Goal: Task Accomplishment & Management: Manage account settings

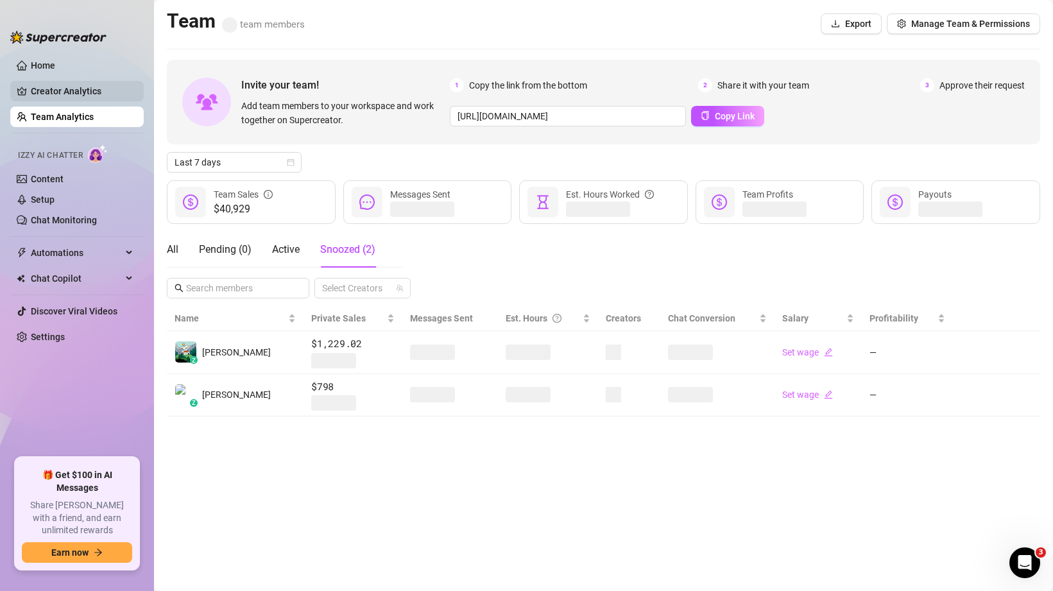
click at [78, 92] on link "Creator Analytics" at bounding box center [82, 91] width 103 height 21
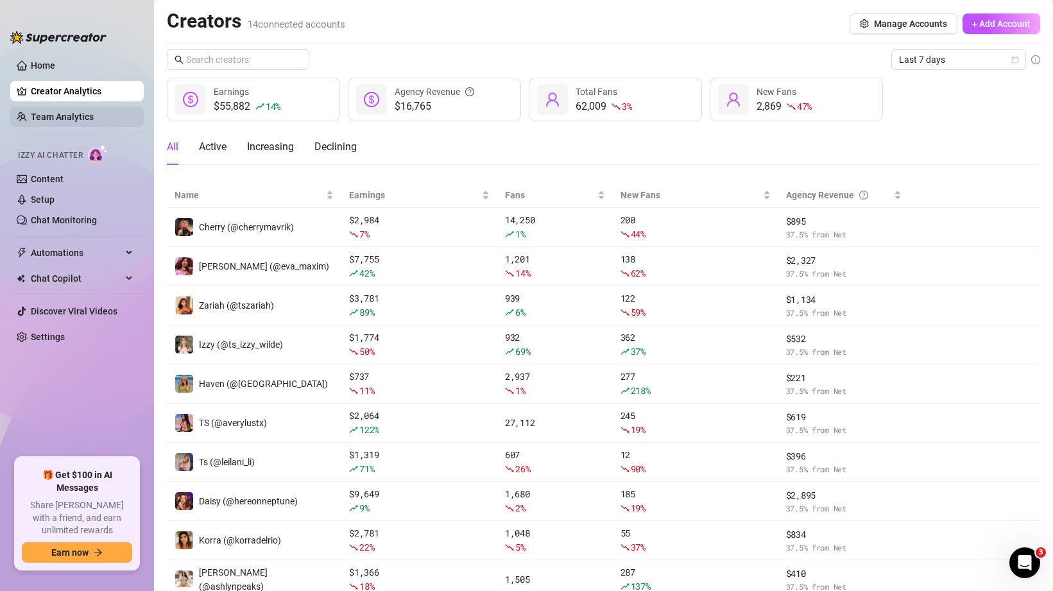
click at [59, 115] on link "Team Analytics" at bounding box center [62, 117] width 63 height 10
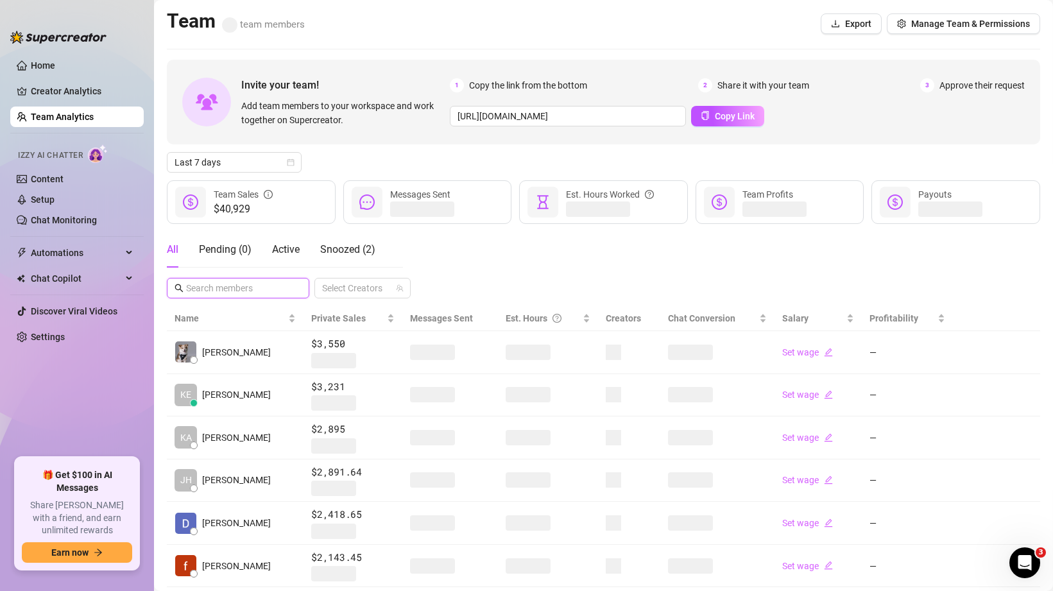
click at [241, 287] on input "text" at bounding box center [238, 288] width 105 height 14
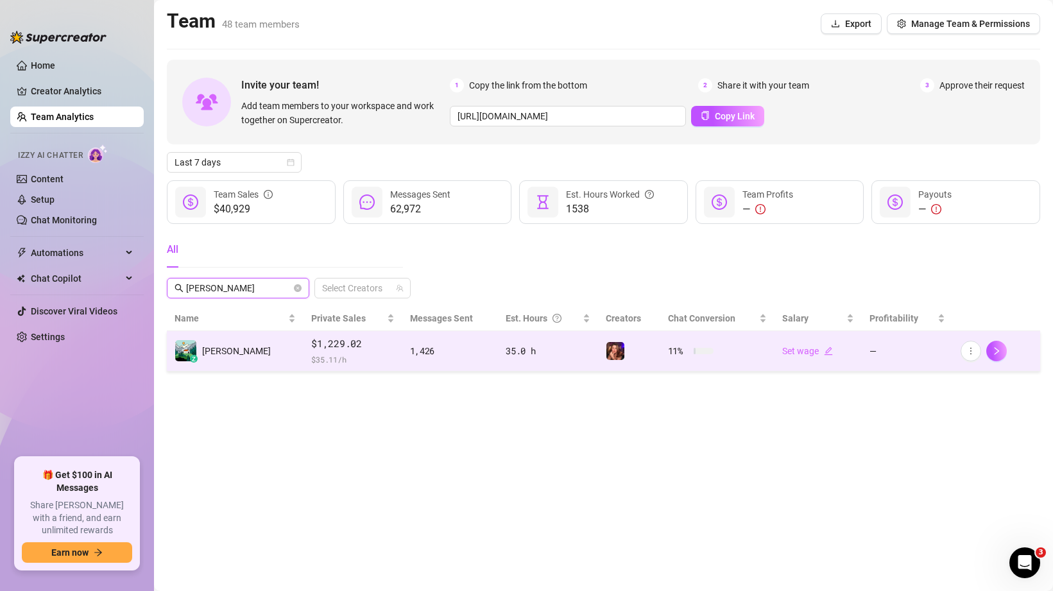
type input "[PERSON_NAME]"
click at [553, 350] on div "35.0 h" at bounding box center [548, 351] width 85 height 14
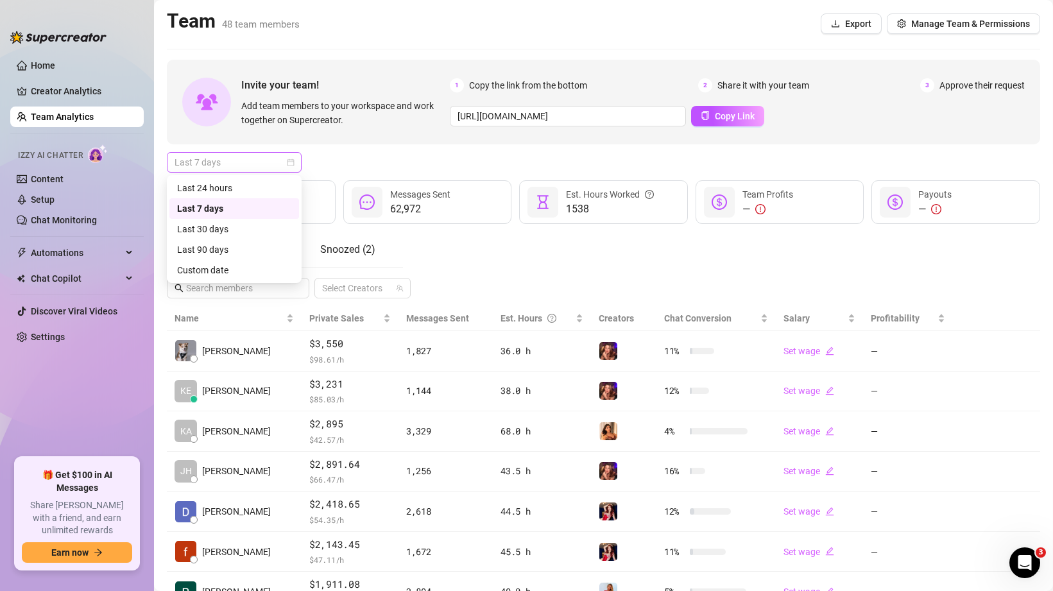
click at [221, 158] on span "Last 7 days" at bounding box center [234, 162] width 119 height 19
click at [354, 160] on div "Last 7 days" at bounding box center [603, 162] width 873 height 21
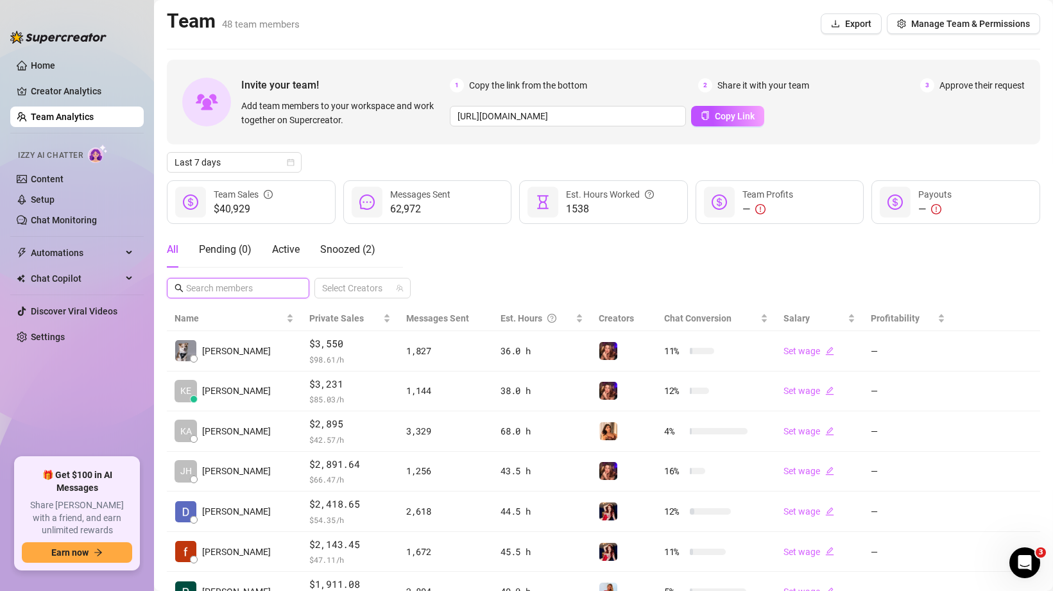
click at [241, 293] on input "text" at bounding box center [238, 288] width 105 height 14
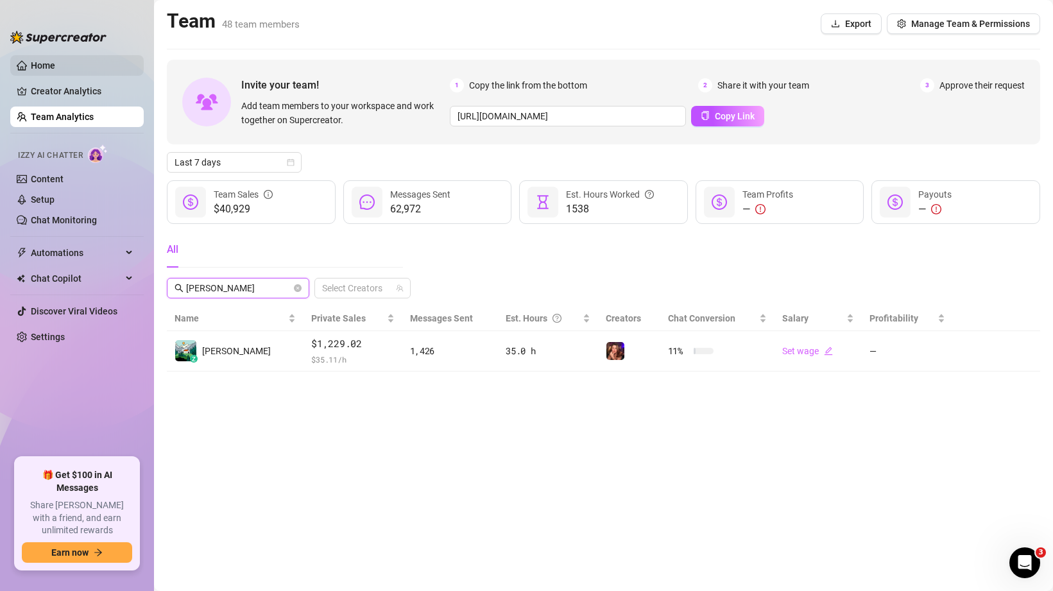
type input "[PERSON_NAME]"
click at [55, 60] on link "Home" at bounding box center [43, 65] width 24 height 10
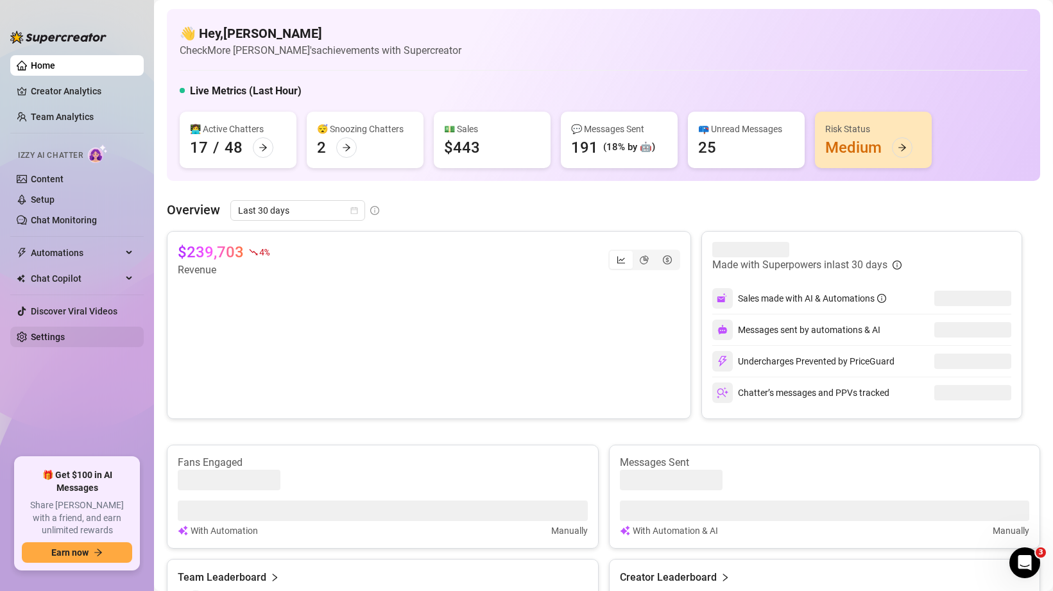
click at [43, 337] on link "Settings" at bounding box center [48, 337] width 34 height 10
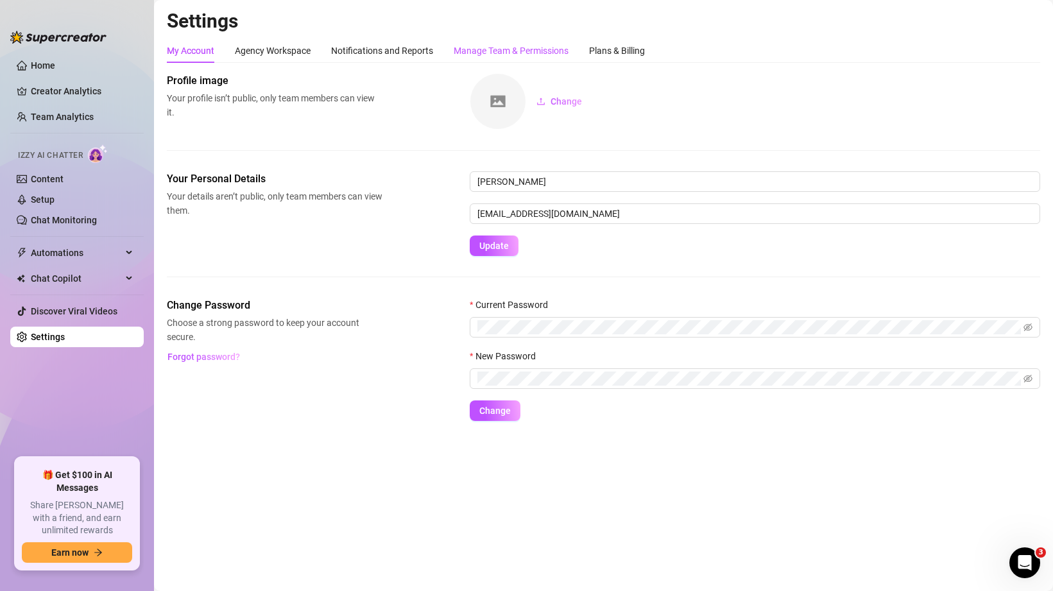
click at [538, 44] on div "Manage Team & Permissions" at bounding box center [511, 51] width 115 height 14
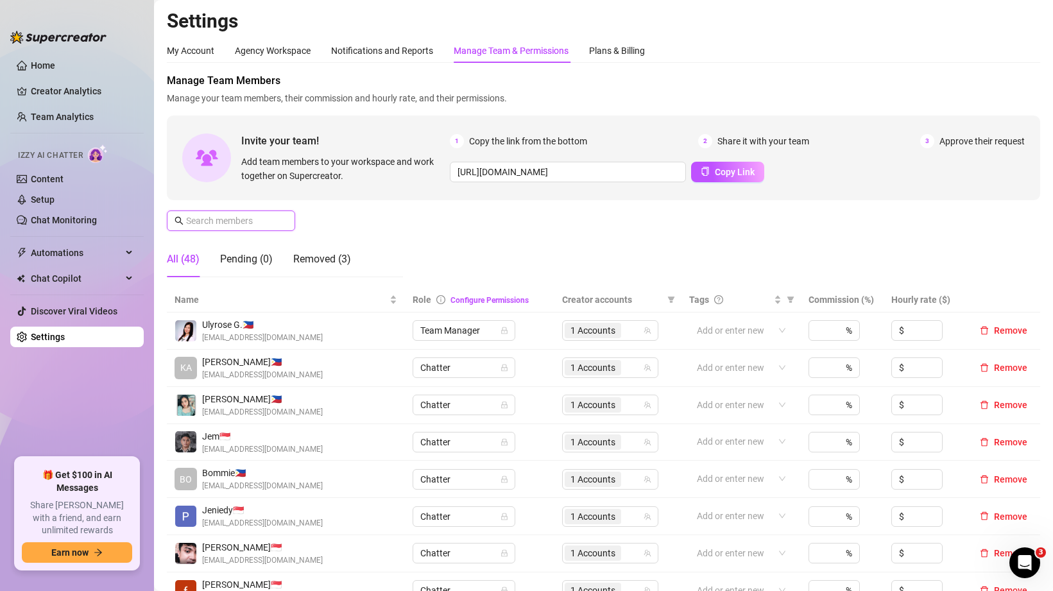
click at [240, 223] on input "text" at bounding box center [231, 221] width 91 height 14
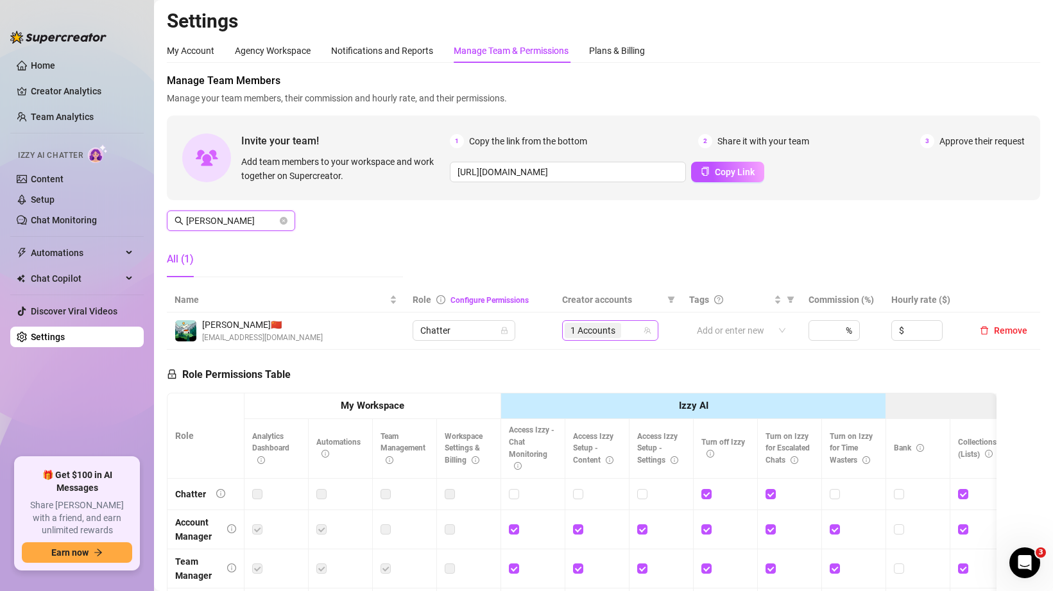
click at [627, 336] on div "1 Accounts" at bounding box center [604, 330] width 78 height 18
type input "[PERSON_NAME]"
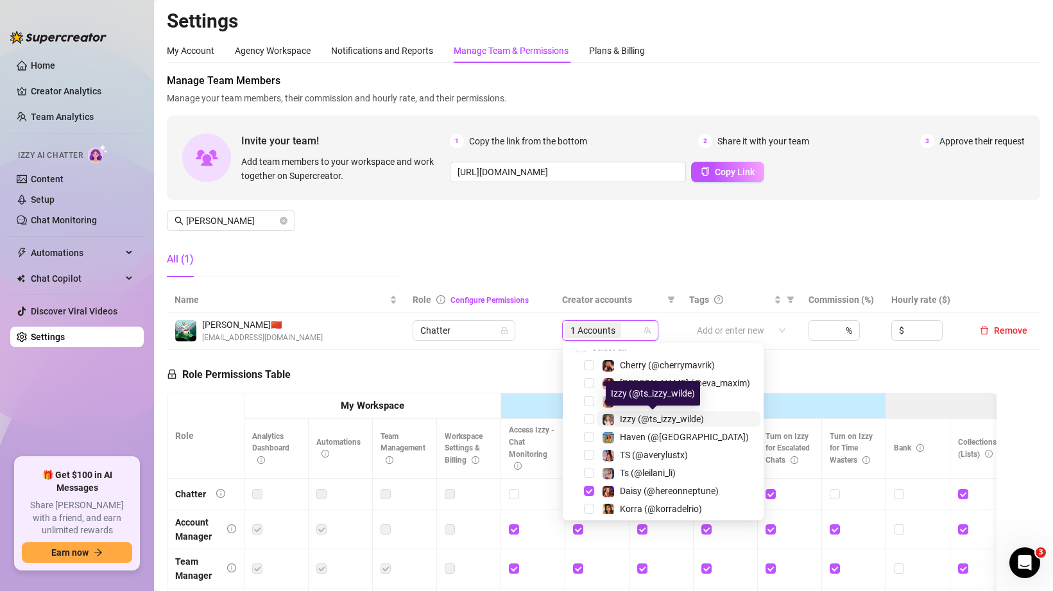
scroll to position [21, 0]
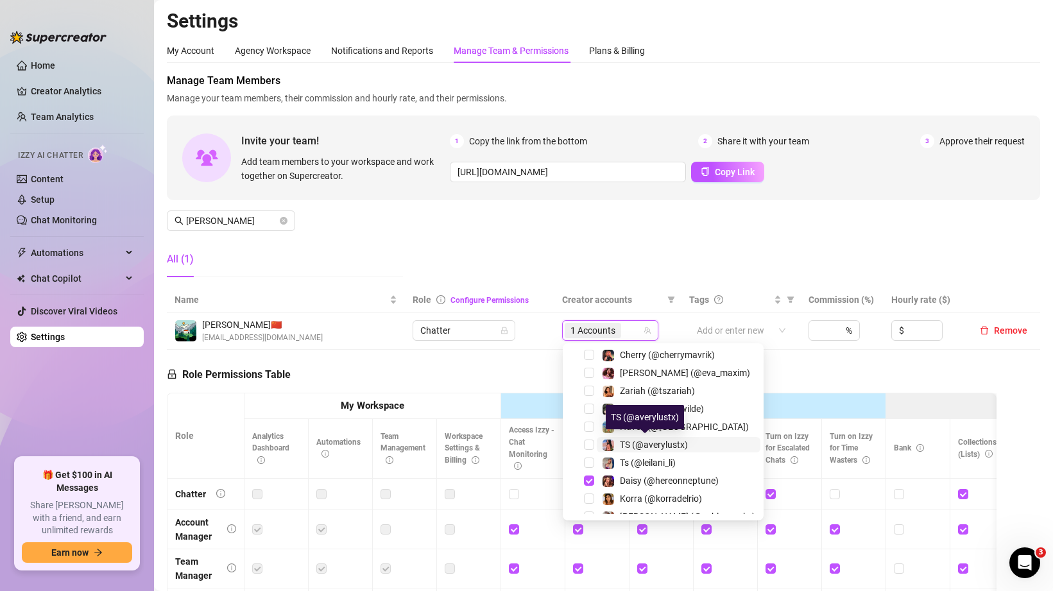
click at [676, 440] on span "TS (@averylustx)" at bounding box center [654, 445] width 68 height 10
click at [643, 271] on div "Manage Team Members Manage your team members, their commission and hourly rate,…" at bounding box center [603, 180] width 873 height 214
